Goal: Task Accomplishment & Management: Complete application form

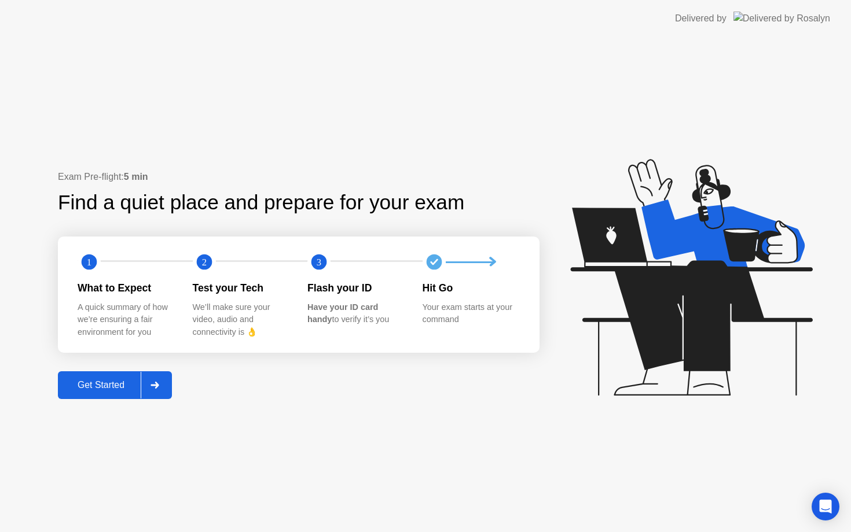
click at [159, 392] on div at bounding box center [155, 385] width 28 height 27
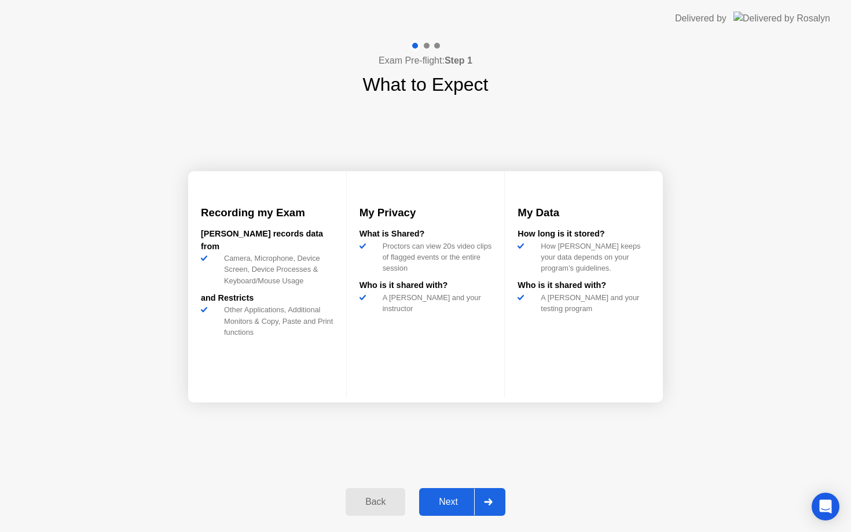
click at [480, 500] on div at bounding box center [488, 502] width 28 height 27
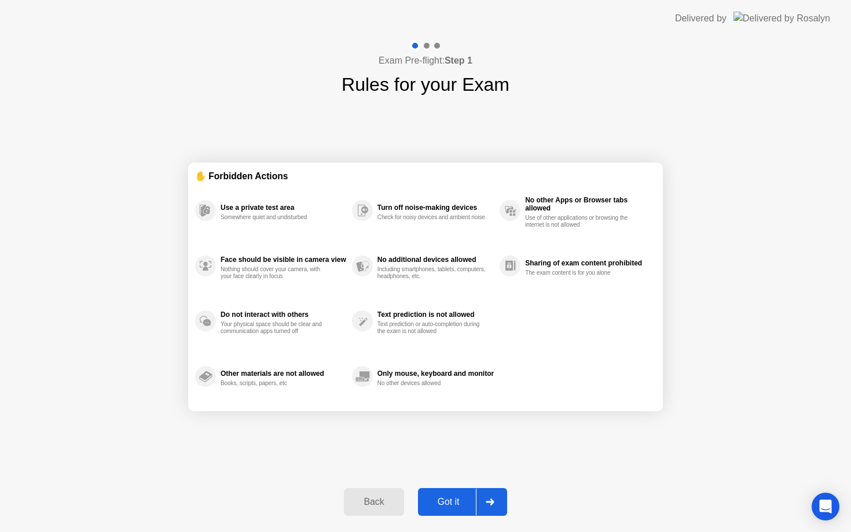
click at [480, 500] on div at bounding box center [490, 502] width 28 height 27
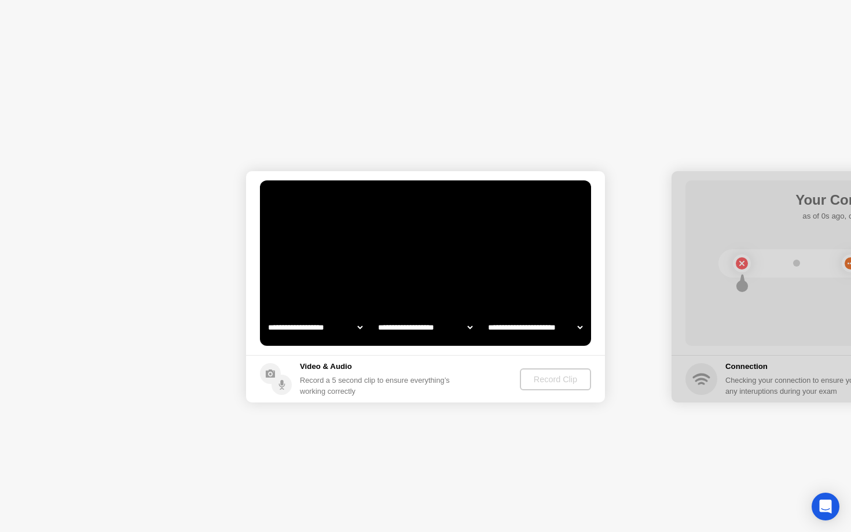
select select "**********"
select select "*******"
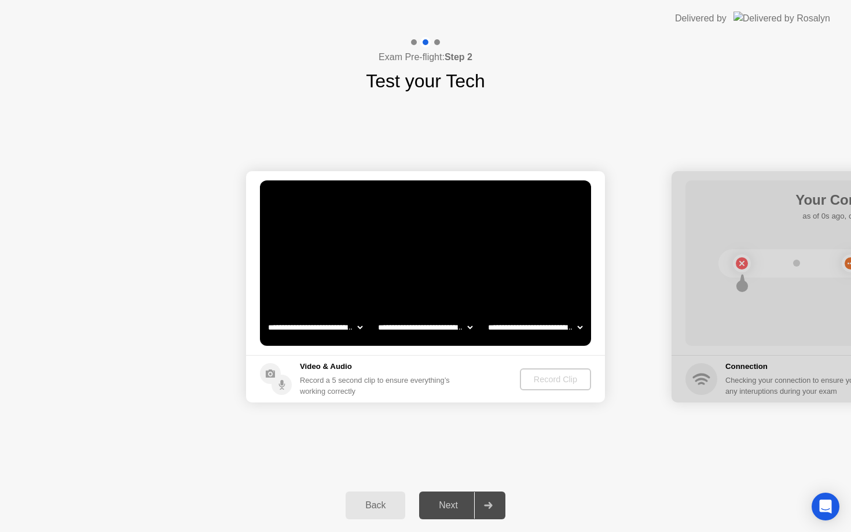
click at [454, 376] on div "Record a 5 second clip to ensure everything’s working correctly" at bounding box center [377, 386] width 154 height 22
click at [544, 384] on div "Record Clip" at bounding box center [556, 379] width 62 height 9
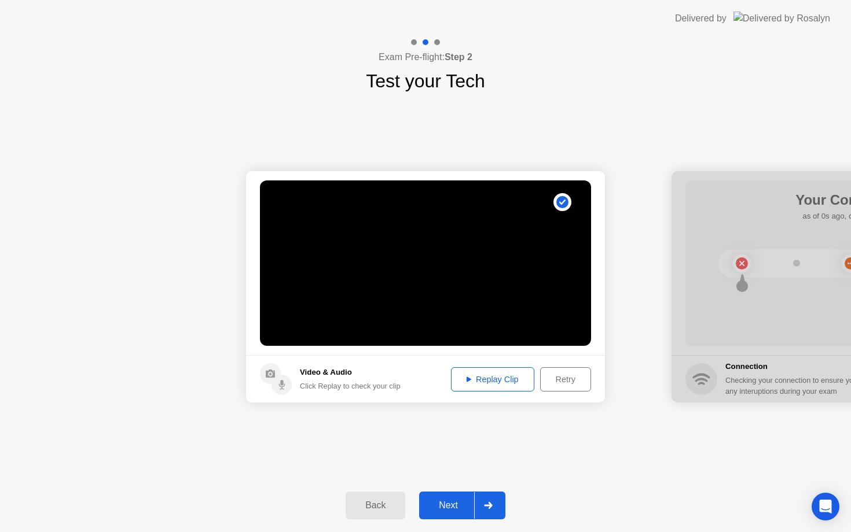
click at [485, 516] on div at bounding box center [488, 505] width 28 height 27
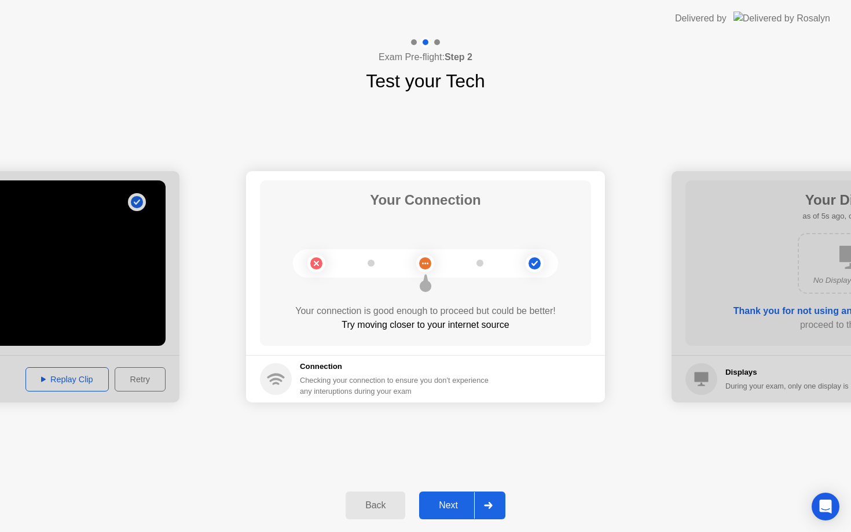
click at [481, 503] on div at bounding box center [488, 505] width 28 height 27
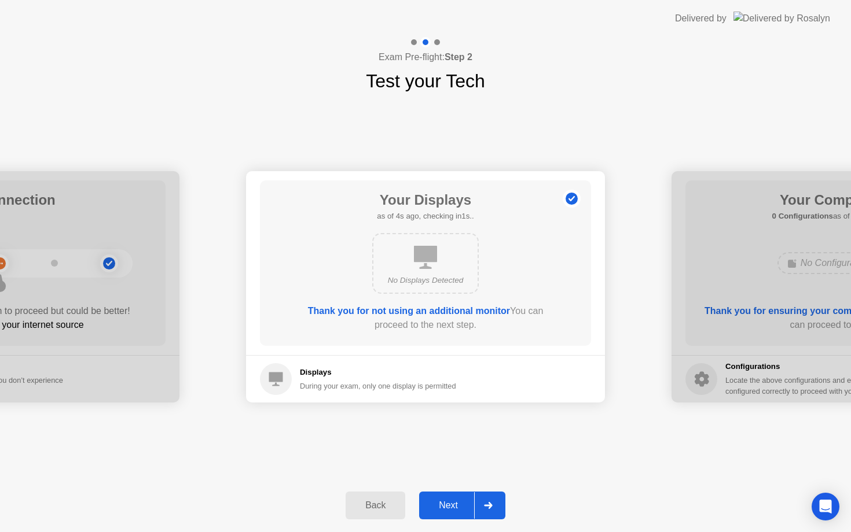
click at [485, 506] on icon at bounding box center [488, 505] width 8 height 7
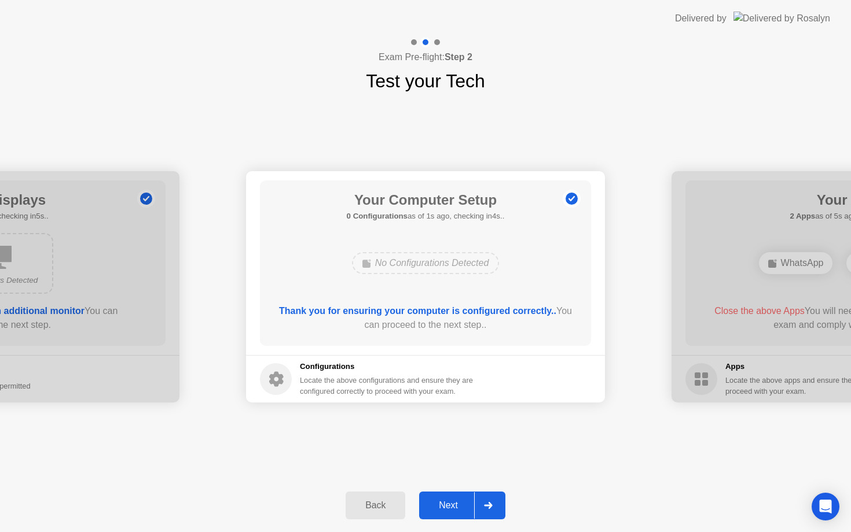
click at [486, 506] on icon at bounding box center [488, 505] width 8 height 7
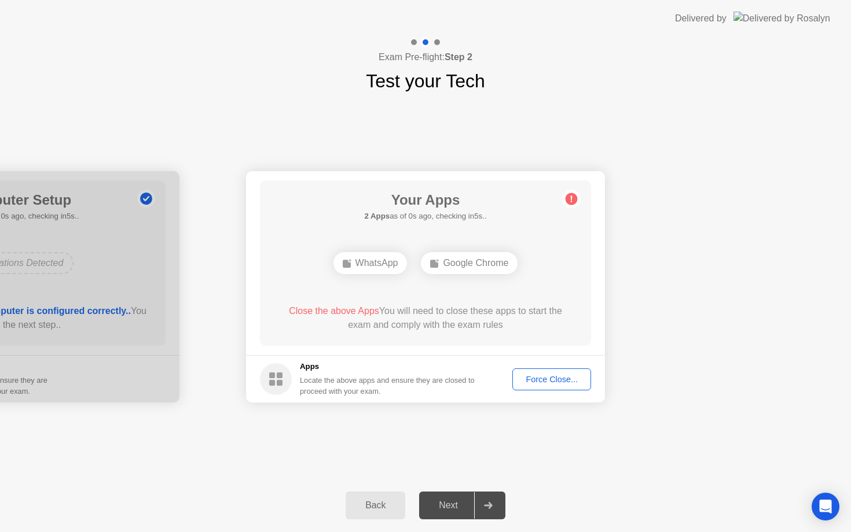
click at [487, 506] on icon at bounding box center [488, 505] width 8 height 7
click at [534, 382] on div "Force Close..." at bounding box center [551, 379] width 71 height 9
click at [527, 369] on button "Force Close..." at bounding box center [551, 380] width 79 height 22
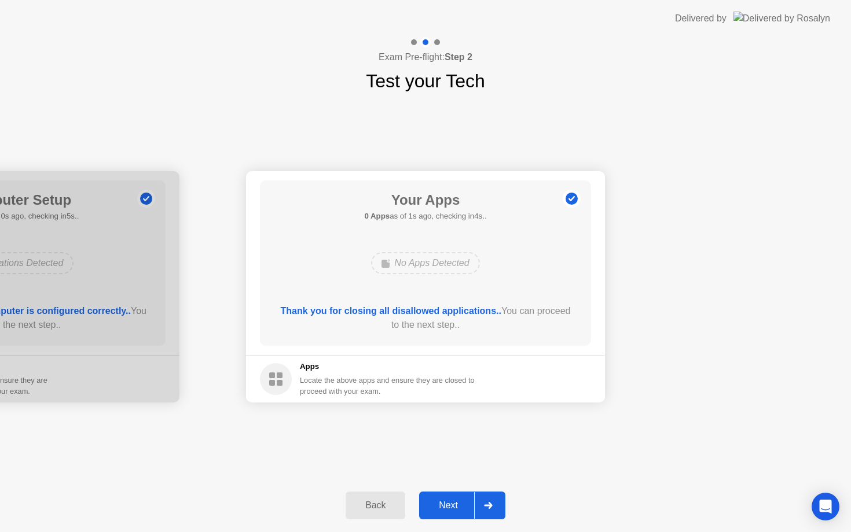
click at [491, 512] on div at bounding box center [488, 505] width 28 height 27
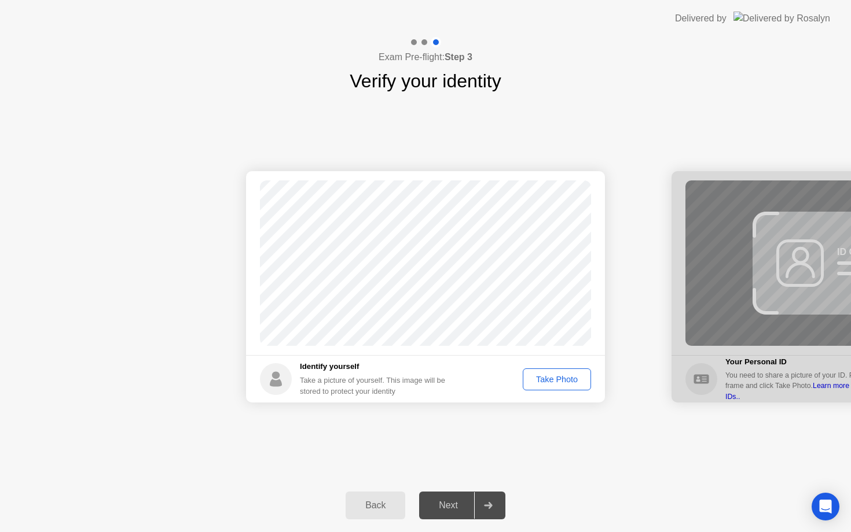
click at [540, 375] on div "Take Photo" at bounding box center [557, 379] width 60 height 9
click at [498, 503] on div at bounding box center [488, 505] width 28 height 27
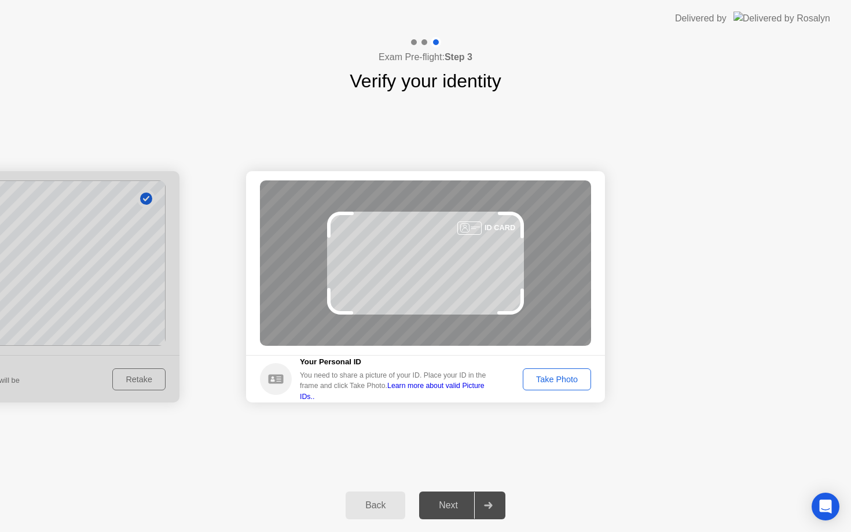
click at [556, 382] on div "Take Photo" at bounding box center [557, 379] width 60 height 9
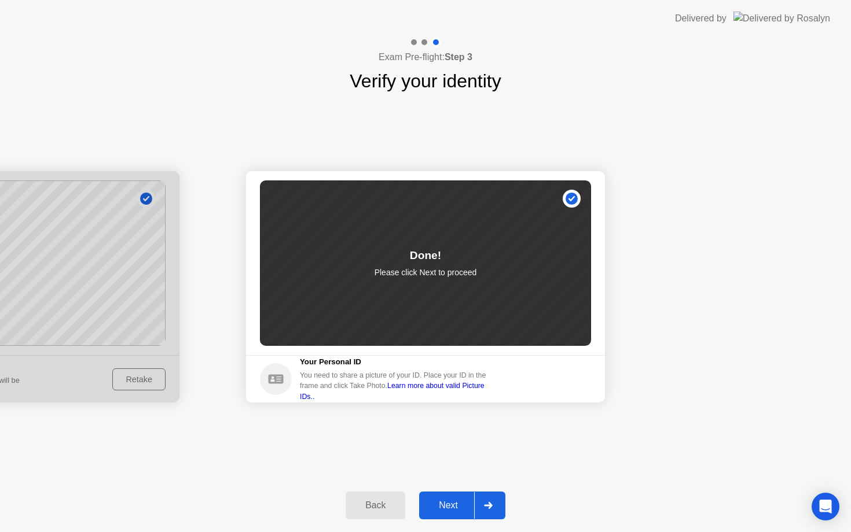
click at [486, 504] on icon at bounding box center [488, 505] width 9 height 7
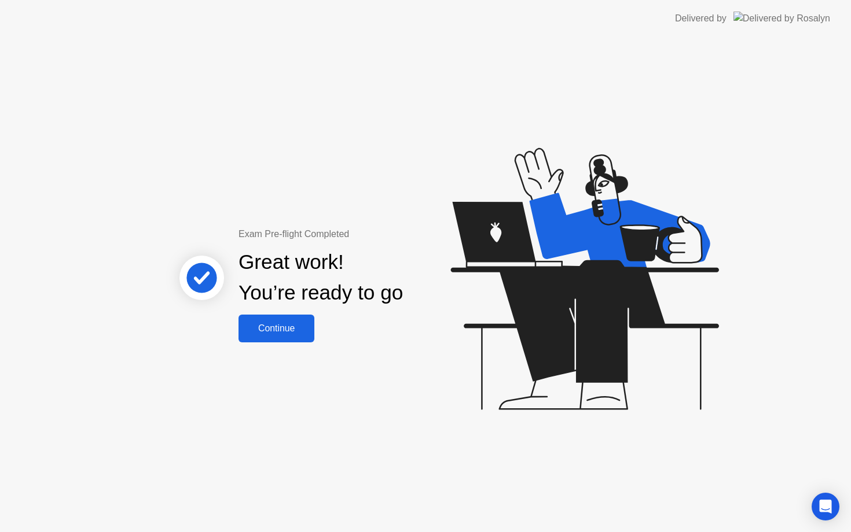
click at [290, 326] on div "Continue" at bounding box center [276, 328] width 69 height 10
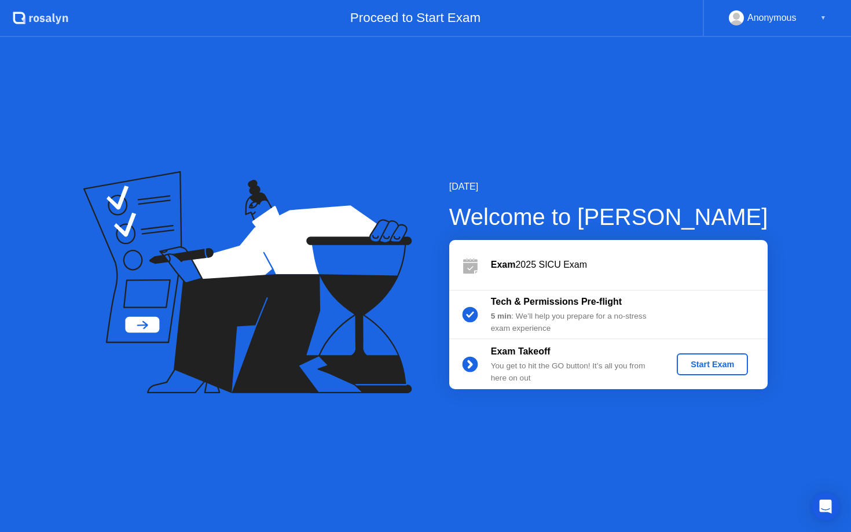
click at [707, 365] on div "Start Exam" at bounding box center [712, 364] width 62 height 9
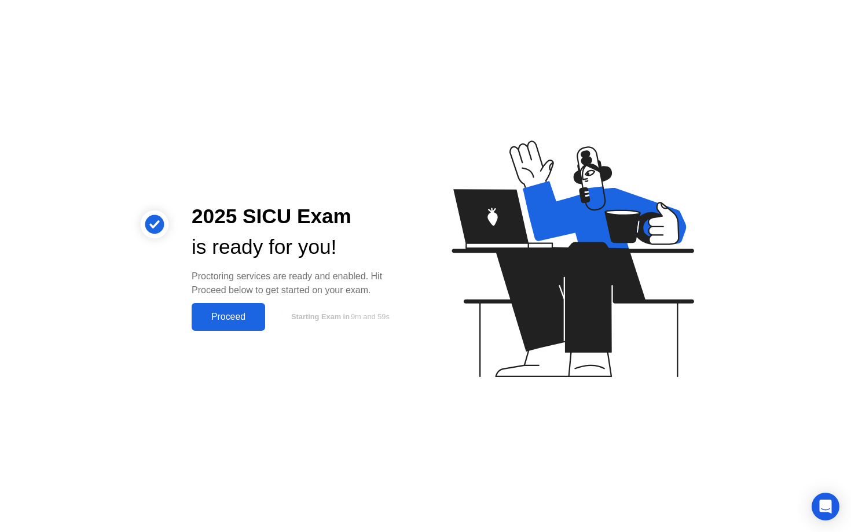
click at [232, 322] on div "Proceed" at bounding box center [228, 317] width 67 height 10
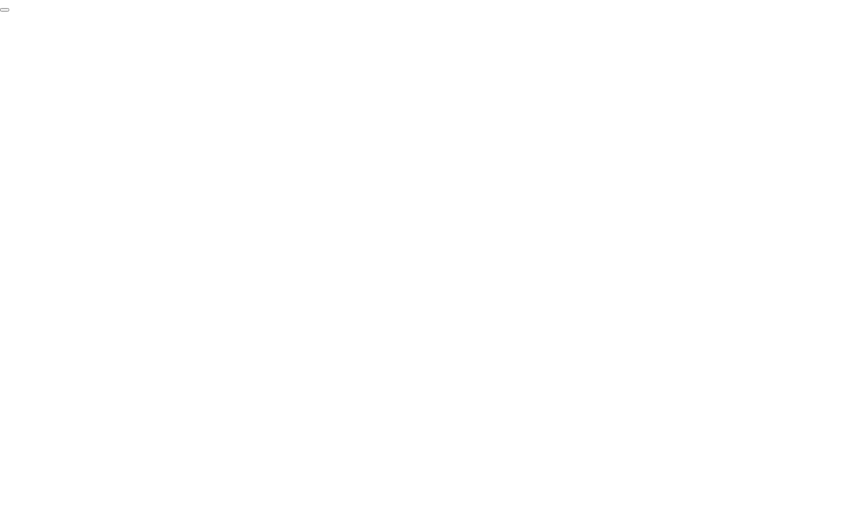
click div "End Proctoring Session"
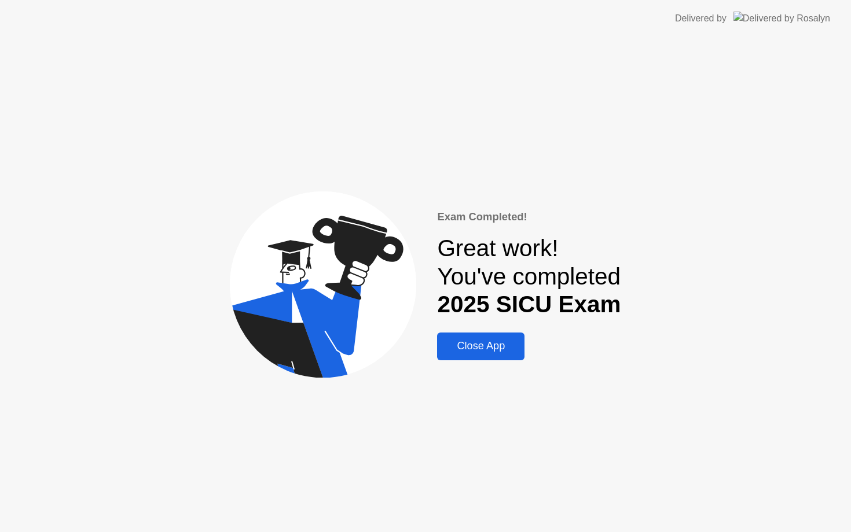
click at [492, 342] on div "Close App" at bounding box center [480, 346] width 80 height 12
